Goal: Navigation & Orientation: Find specific page/section

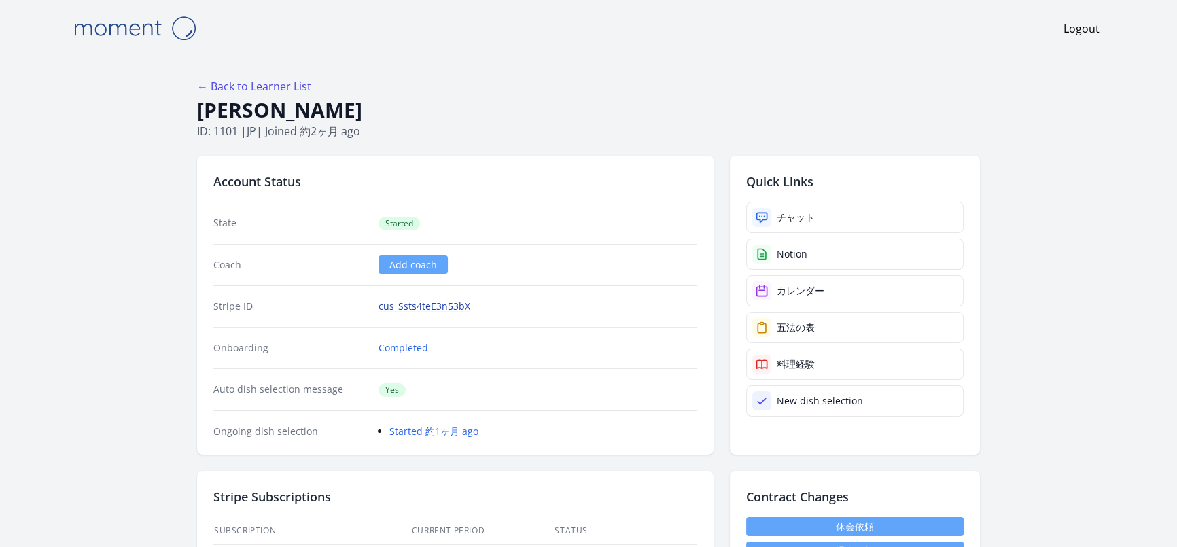
click at [448, 307] on link "cus_Ssts4teE3n53bX" at bounding box center [424, 307] width 92 height 14
click at [783, 221] on div "チャット" at bounding box center [796, 218] width 38 height 14
click at [872, 221] on link "チャット" at bounding box center [854, 217] width 217 height 31
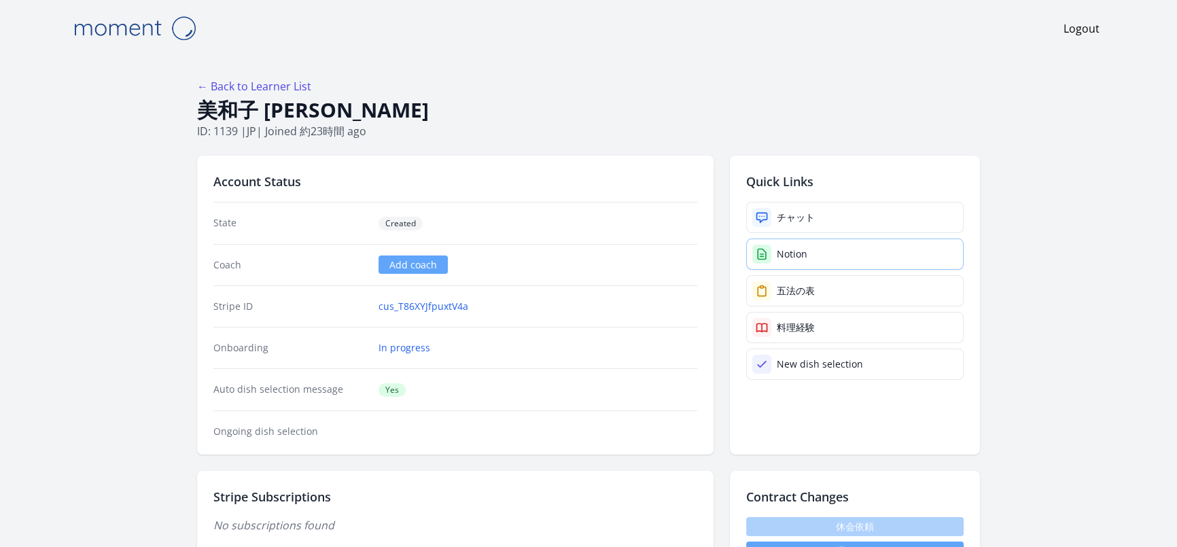
click at [777, 251] on div "Notion" at bounding box center [792, 254] width 31 height 14
click at [853, 251] on link "Notion" at bounding box center [854, 253] width 217 height 31
click at [886, 262] on link "Notion" at bounding box center [854, 253] width 217 height 31
